Goal: Transaction & Acquisition: Purchase product/service

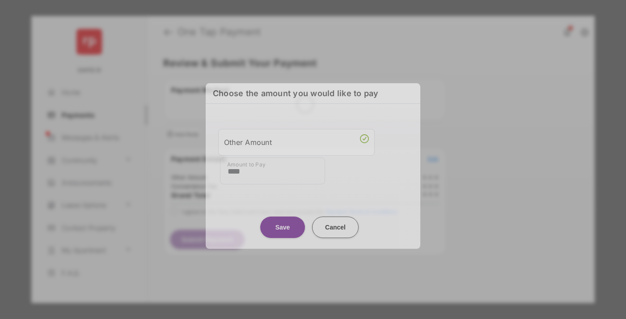
type input "****"
click at [283, 224] on button "Save" at bounding box center [282, 226] width 45 height 21
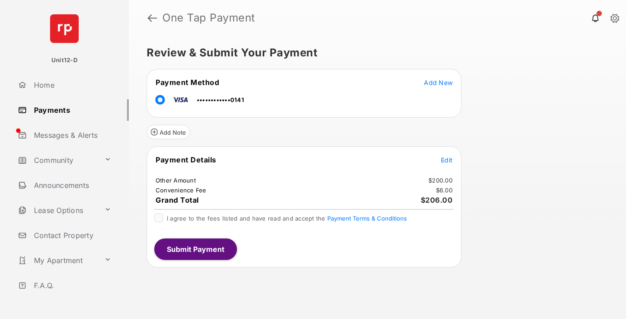
click at [447, 160] on span "Edit" at bounding box center [447, 160] width 12 height 8
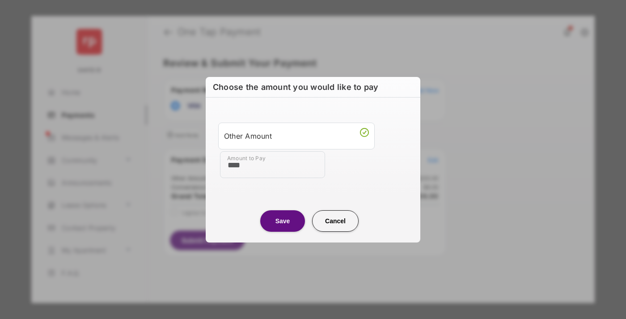
click at [283, 220] on button "Save" at bounding box center [282, 220] width 45 height 21
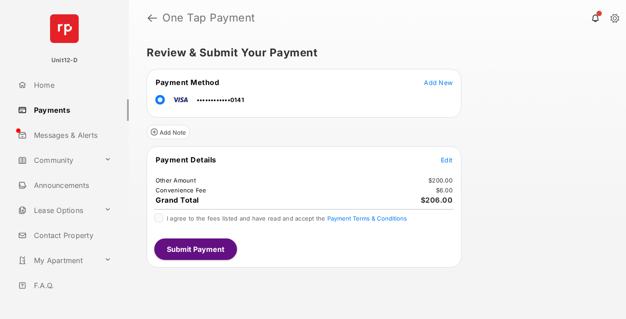
click at [195, 249] on button "Submit Payment" at bounding box center [195, 248] width 83 height 21
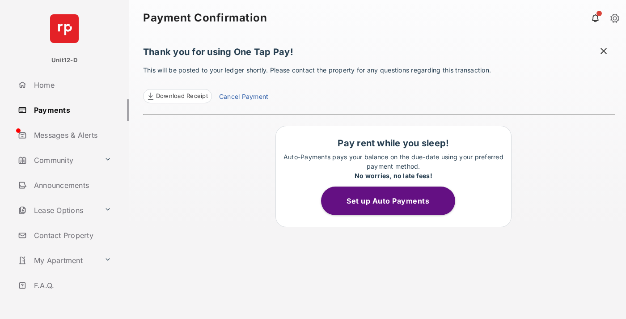
click at [393, 201] on button "Set up Auto Payments" at bounding box center [388, 200] width 134 height 29
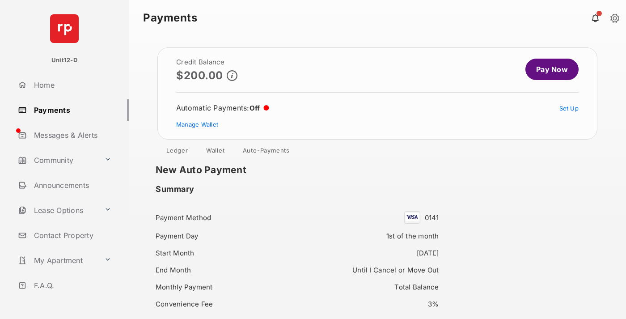
scroll to position [77, 0]
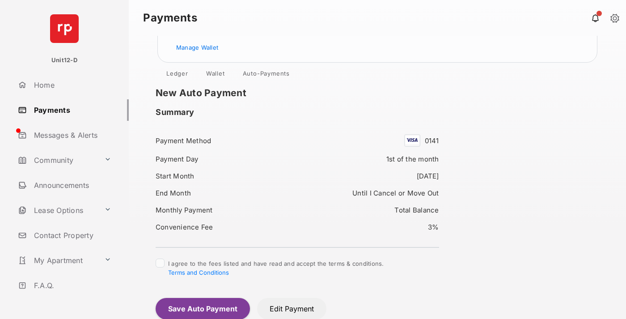
click at [202, 308] on button "Save Auto Payment" at bounding box center [203, 308] width 94 height 21
